Goal: Task Accomplishment & Management: Manage account settings

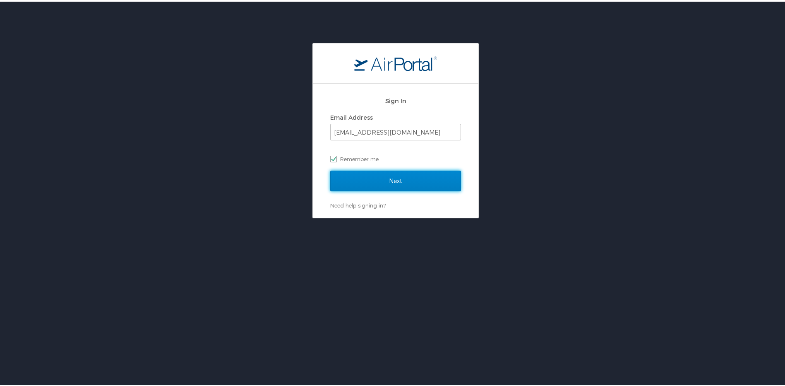
click at [388, 177] on input "Next" at bounding box center [395, 179] width 131 height 21
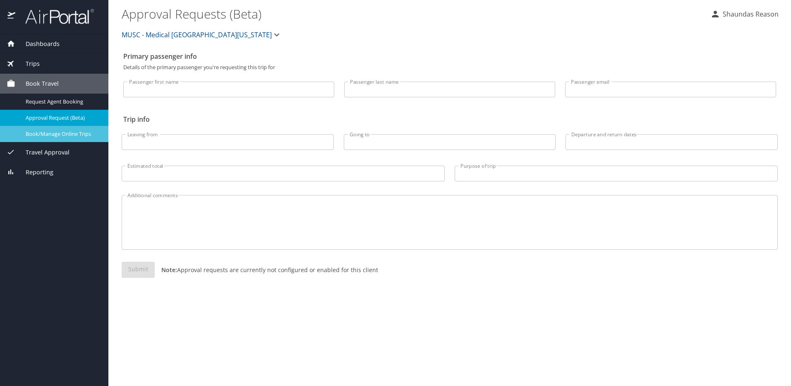
click at [62, 126] on link "Book/Manage Online Trips" at bounding box center [54, 134] width 108 height 16
click at [31, 62] on span "Trips" at bounding box center [27, 63] width 24 height 9
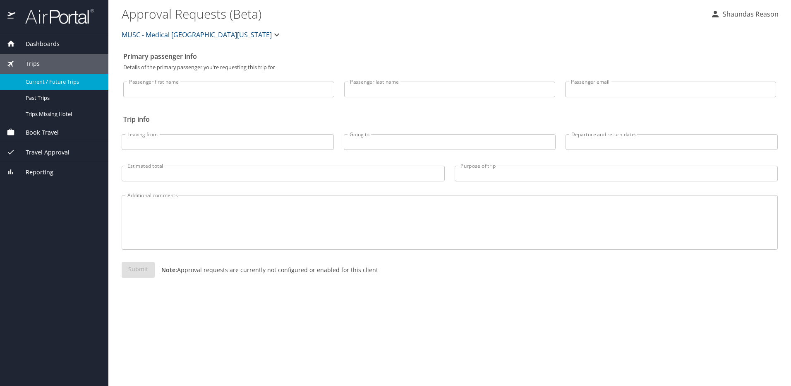
click at [70, 82] on span "Current / Future Trips" at bounding box center [62, 82] width 73 height 8
